Goal: Navigation & Orientation: Understand site structure

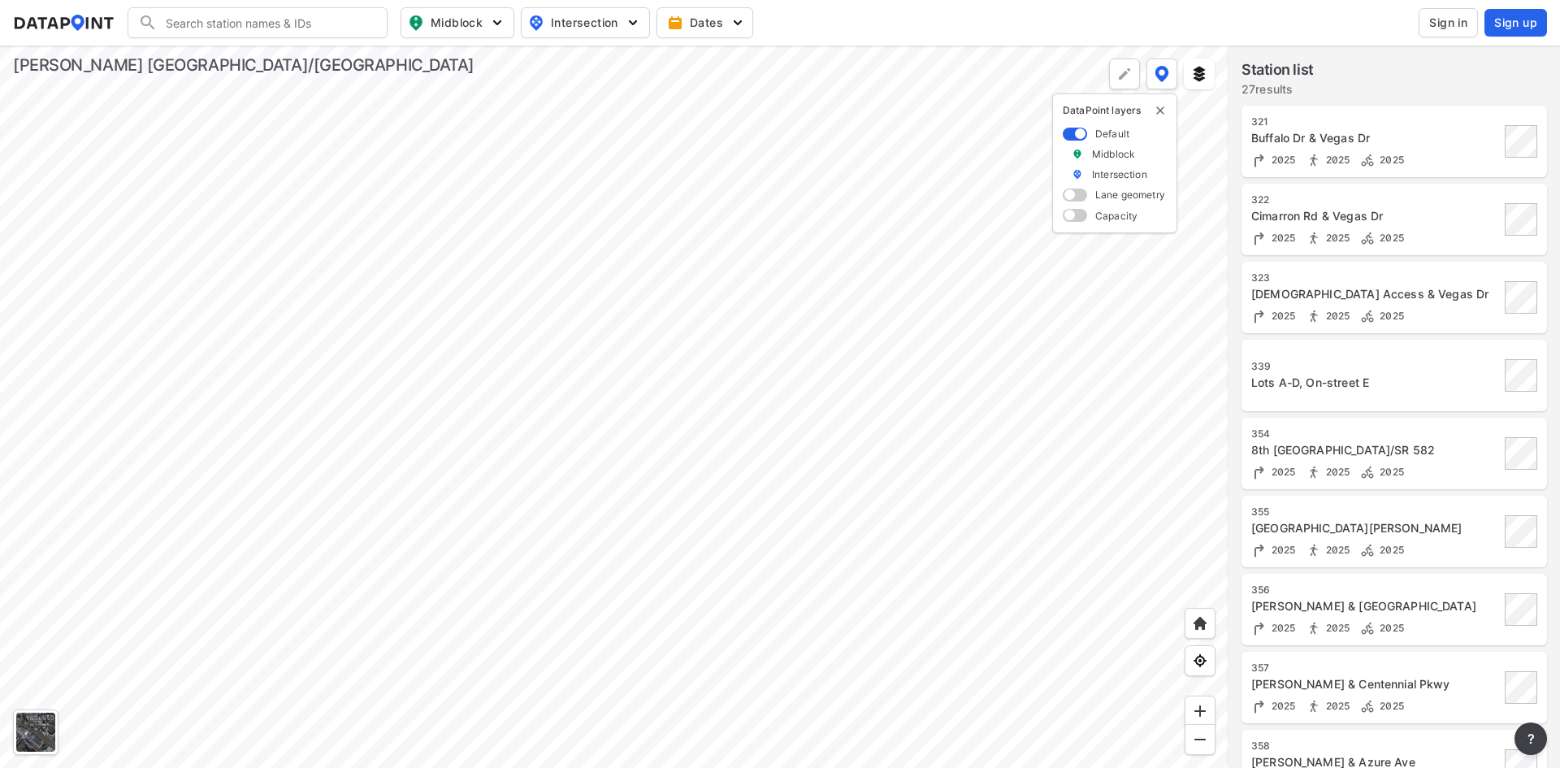
click at [910, 420] on div at bounding box center [614, 406] width 1228 height 722
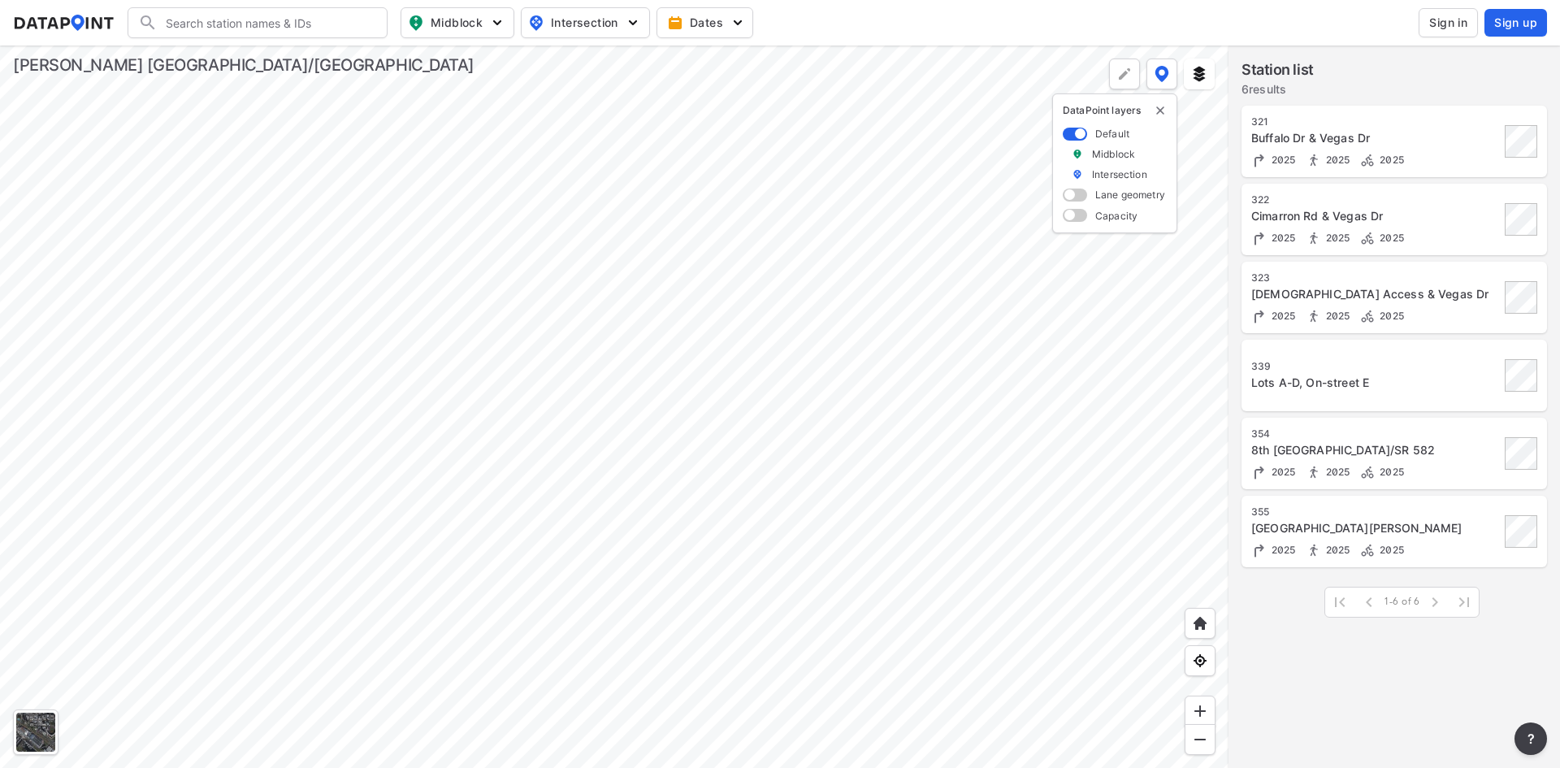
click at [847, 223] on div at bounding box center [614, 406] width 1228 height 722
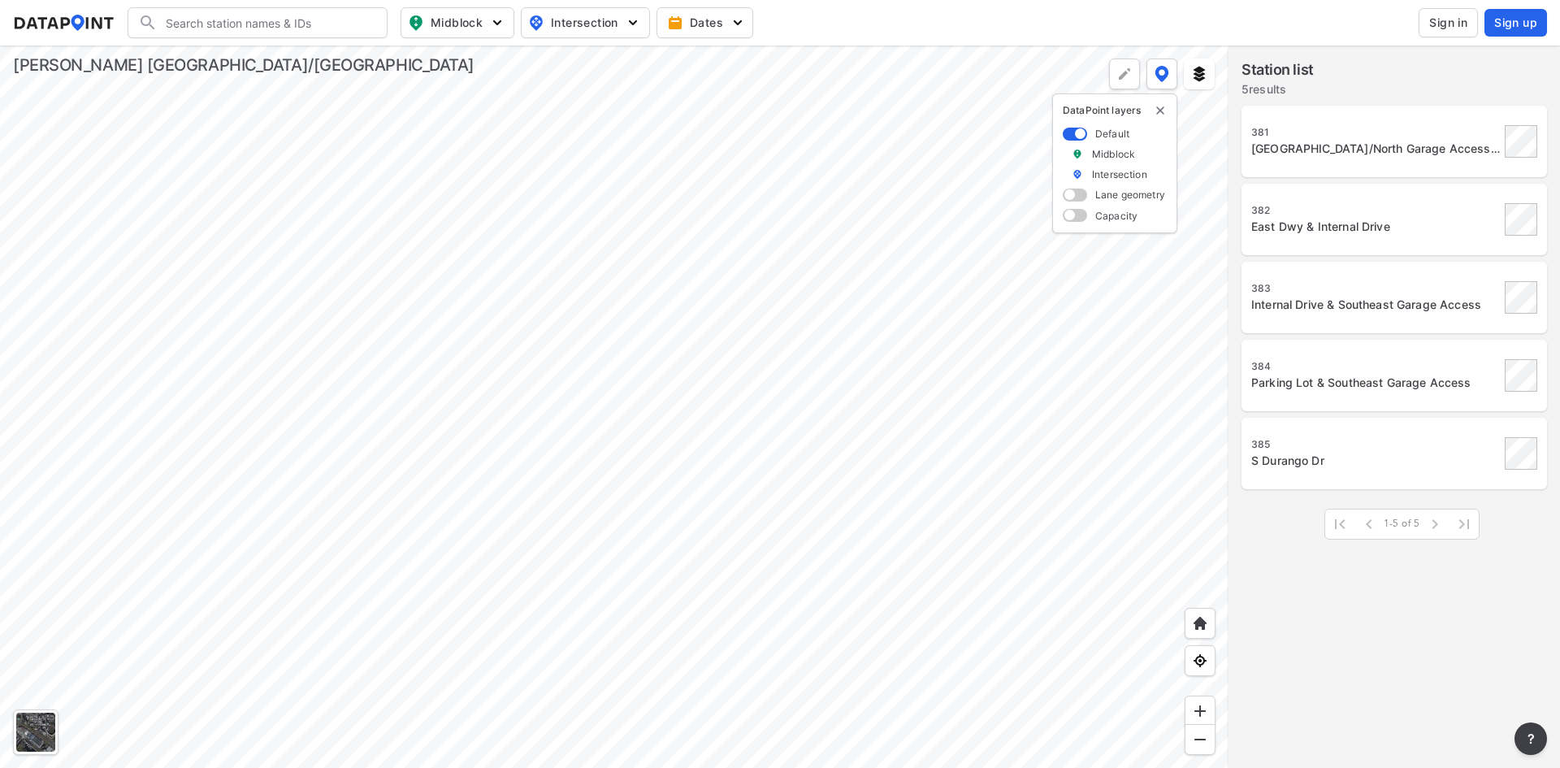
click at [440, 474] on div at bounding box center [614, 406] width 1228 height 722
click at [385, 474] on div at bounding box center [614, 406] width 1228 height 722
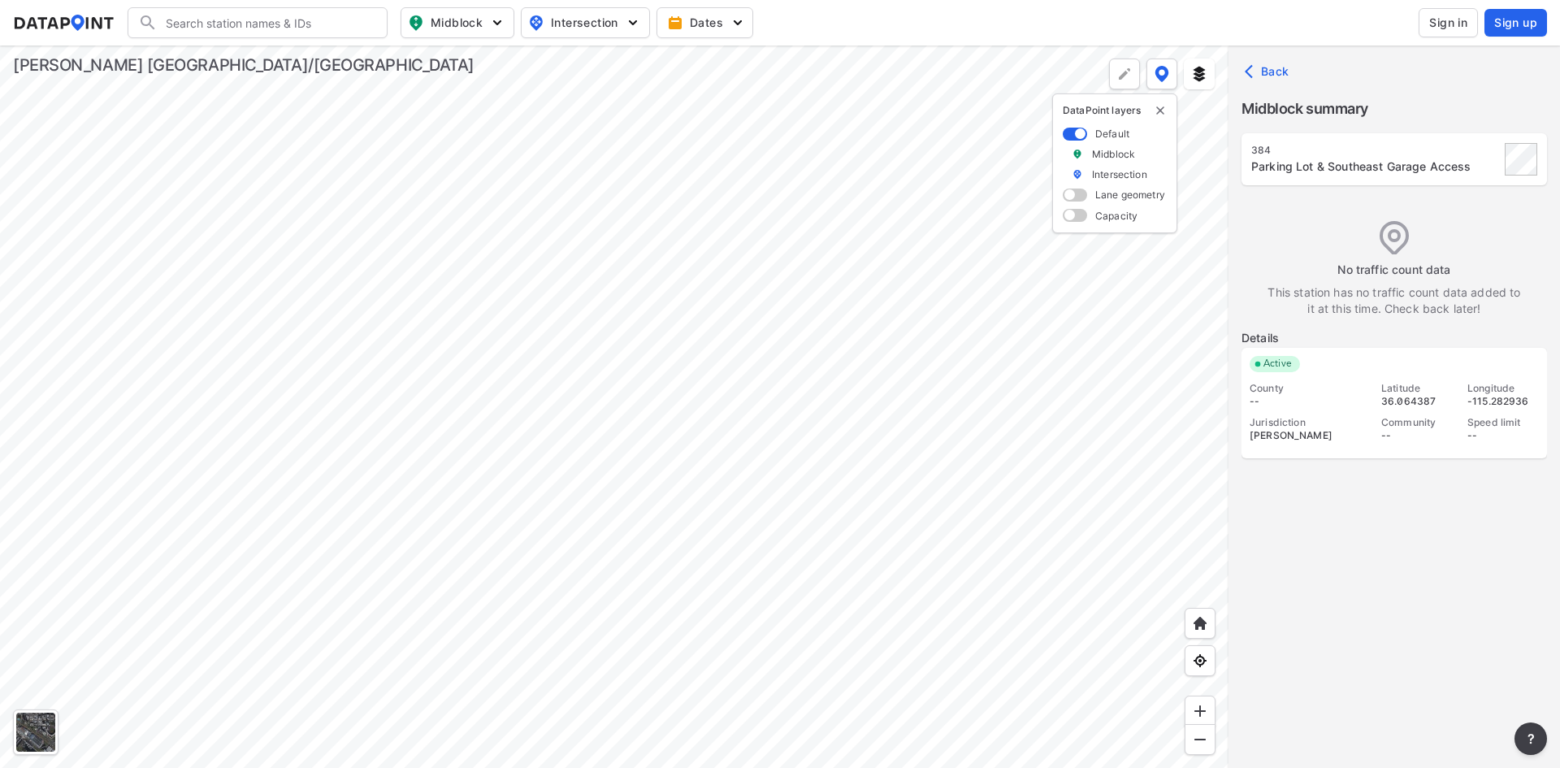
click at [266, 297] on div at bounding box center [614, 406] width 1228 height 722
click at [549, 345] on div at bounding box center [614, 406] width 1228 height 722
click at [641, 474] on div at bounding box center [614, 406] width 1228 height 722
click at [743, 386] on div at bounding box center [614, 406] width 1228 height 722
click at [893, 474] on div at bounding box center [614, 406] width 1228 height 722
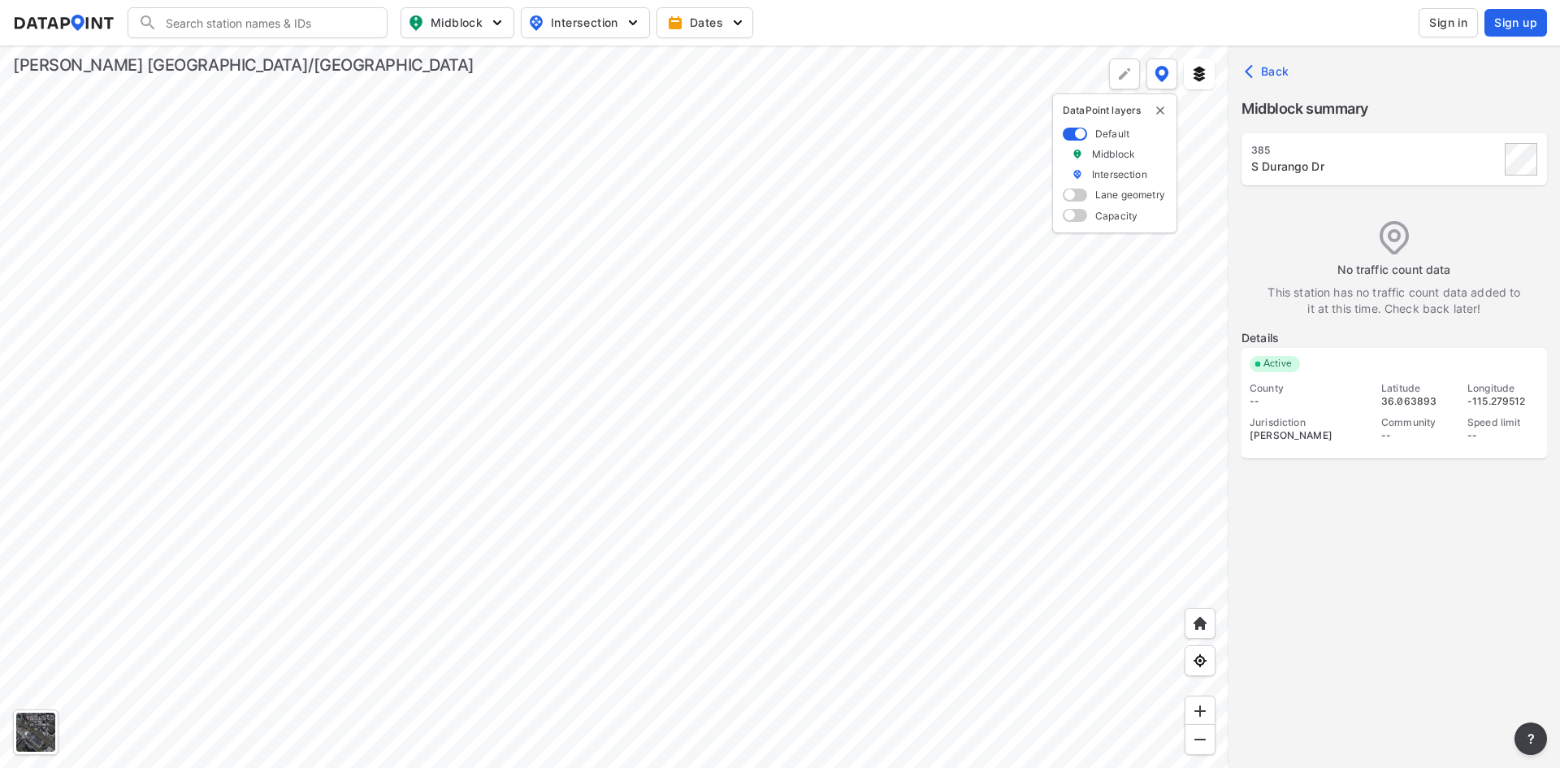
click at [895, 474] on div at bounding box center [614, 406] width 1228 height 722
